Goal: Information Seeking & Learning: Learn about a topic

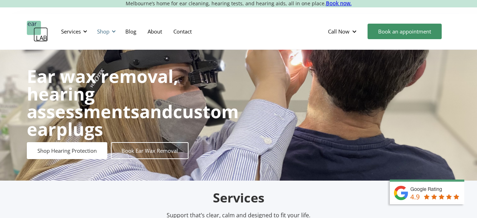
click at [104, 33] on div "Shop" at bounding box center [103, 31] width 12 height 7
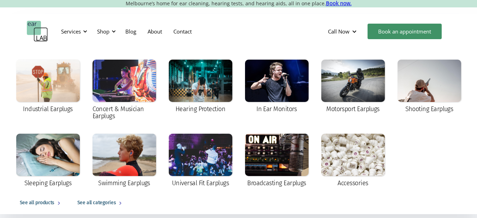
scroll to position [55, 0]
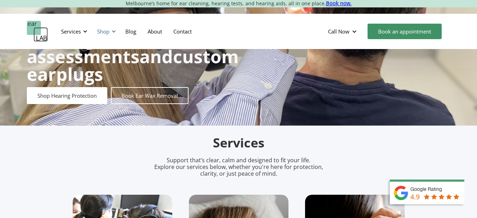
click at [109, 31] on div "Shop" at bounding box center [103, 31] width 12 height 7
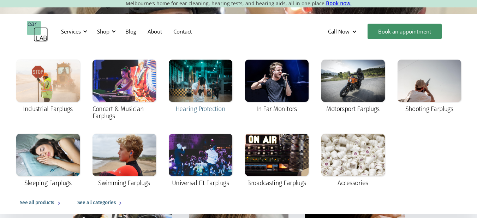
click at [188, 81] on div at bounding box center [201, 81] width 64 height 42
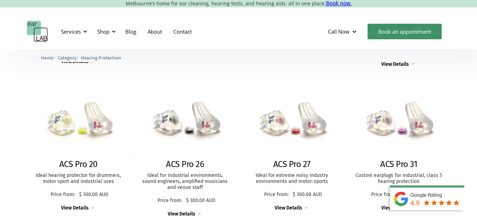
scroll to position [312, 0]
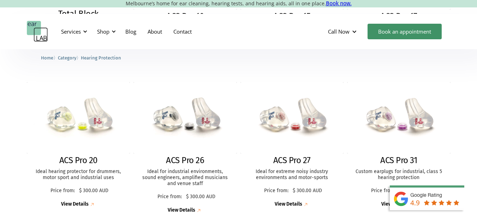
drag, startPoint x: 479, startPoint y: 28, endPoint x: 474, endPoint y: 88, distance: 59.6
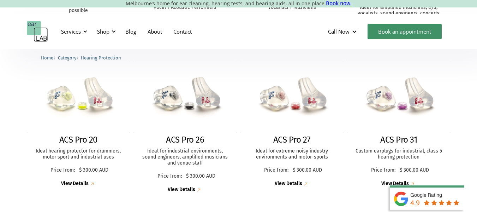
scroll to position [331, 0]
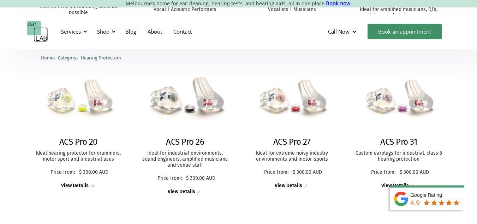
click at [200, 107] on img at bounding box center [185, 99] width 114 height 78
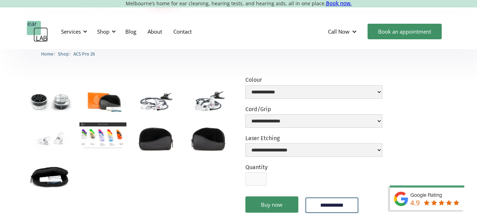
scroll to position [183, 0]
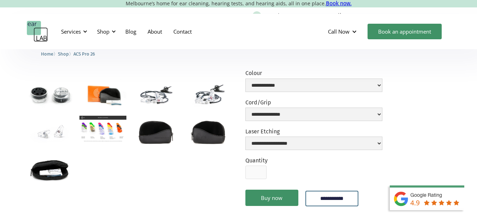
drag, startPoint x: 481, startPoint y: 25, endPoint x: 480, endPoint y: 53, distance: 28.3
click at [47, 132] on img "open lightbox" at bounding box center [50, 131] width 47 height 31
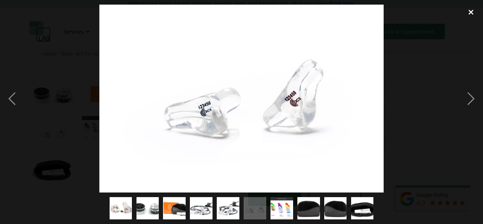
click at [471, 11] on div "close lightbox" at bounding box center [471, 13] width 24 height 16
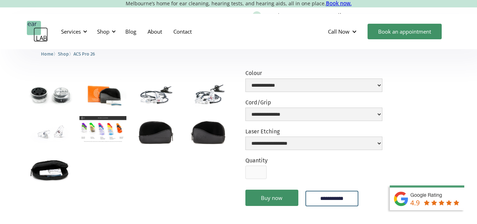
click at [116, 124] on img "open lightbox" at bounding box center [102, 129] width 47 height 26
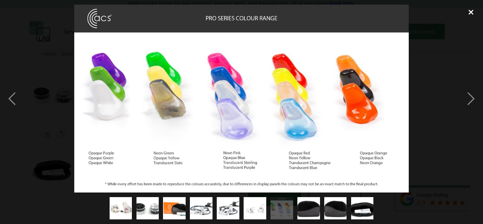
click at [470, 10] on div "close lightbox" at bounding box center [471, 13] width 24 height 16
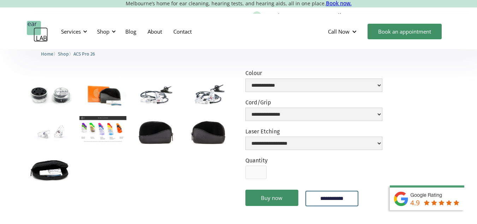
click at [152, 91] on img "open lightbox" at bounding box center [155, 94] width 47 height 31
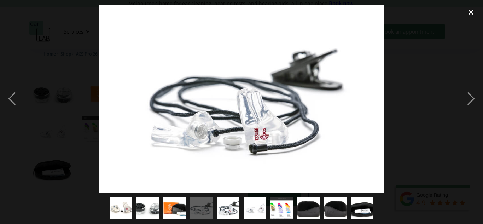
click at [471, 9] on div "close lightbox" at bounding box center [471, 13] width 24 height 16
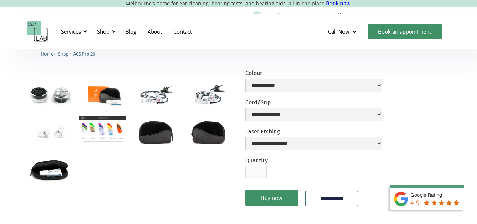
click at [42, 138] on img "open lightbox" at bounding box center [50, 131] width 47 height 31
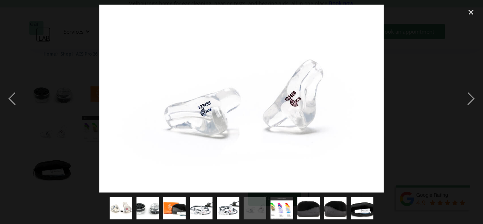
click at [440, 60] on div at bounding box center [241, 99] width 483 height 188
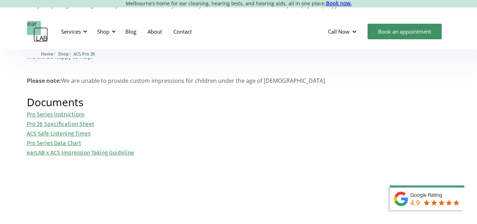
scroll to position [819, 0]
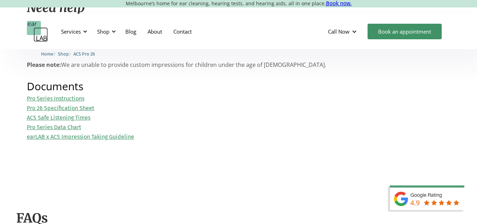
click at [74, 127] on link "Pro Series Data Chart" at bounding box center [54, 127] width 54 height 7
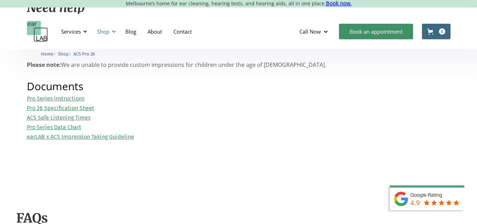
click at [109, 32] on div "Shop" at bounding box center [103, 31] width 12 height 7
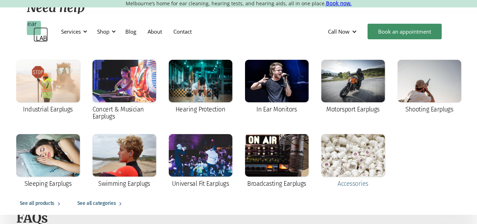
click at [337, 173] on div at bounding box center [353, 155] width 64 height 42
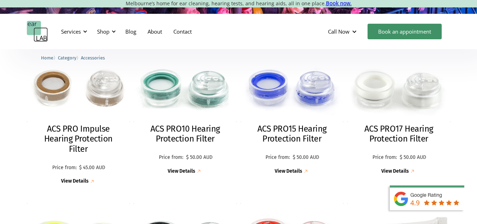
scroll to position [195, 0]
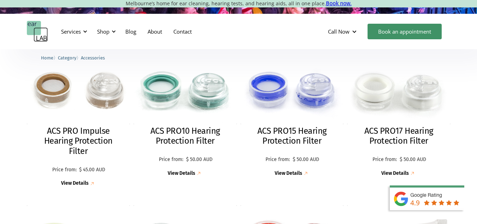
click at [238, 27] on div "Services Microsuction Unblocking your ears in the safest, fastest way possible.…" at bounding box center [239, 31] width 424 height 21
click at [239, 41] on div "Services Microsuction Unblocking your ears in the safest, fastest way possible.…" at bounding box center [239, 31] width 424 height 21
